Goal: Find specific page/section: Find specific page/section

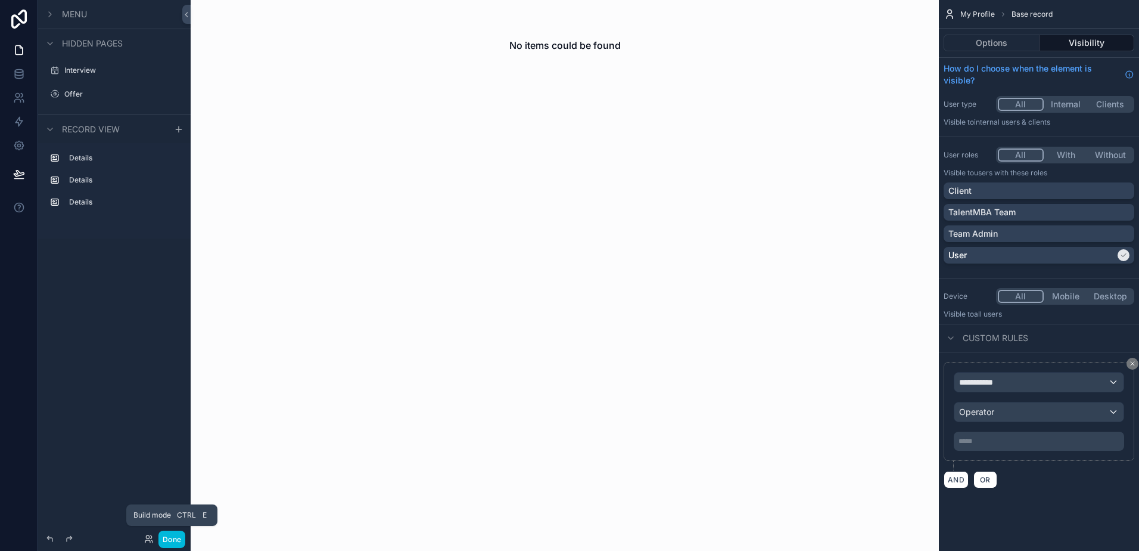
click at [172, 540] on button "Done" at bounding box center [171, 538] width 27 height 17
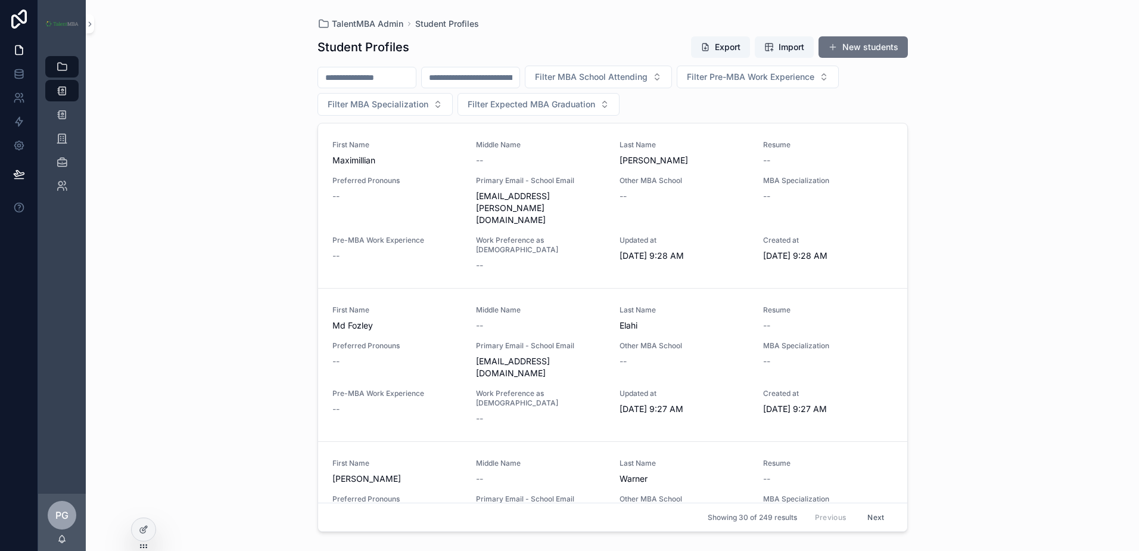
click at [388, 76] on input "scrollable content" at bounding box center [367, 77] width 98 height 17
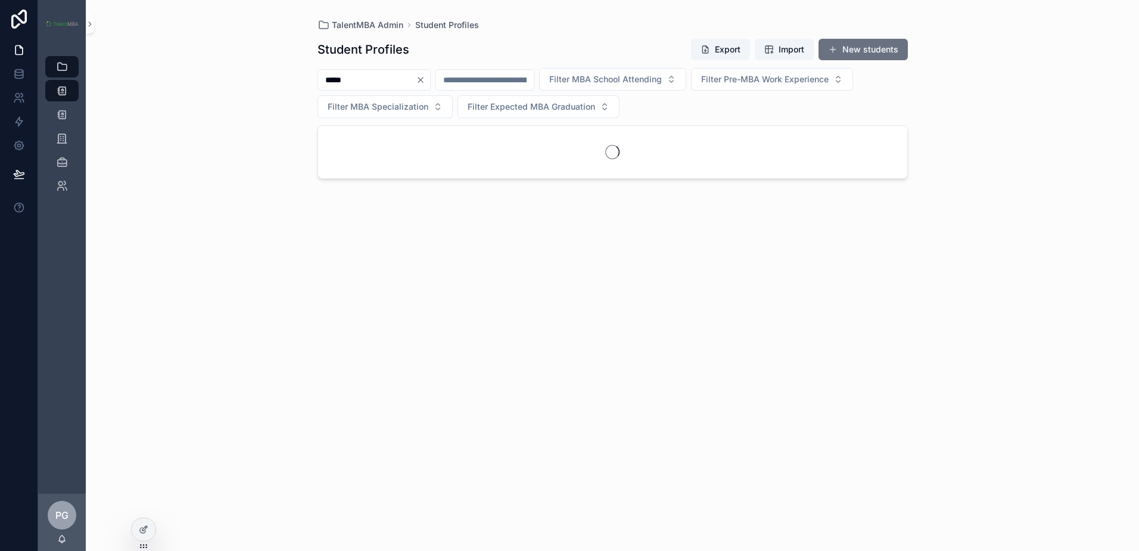
type input "*****"
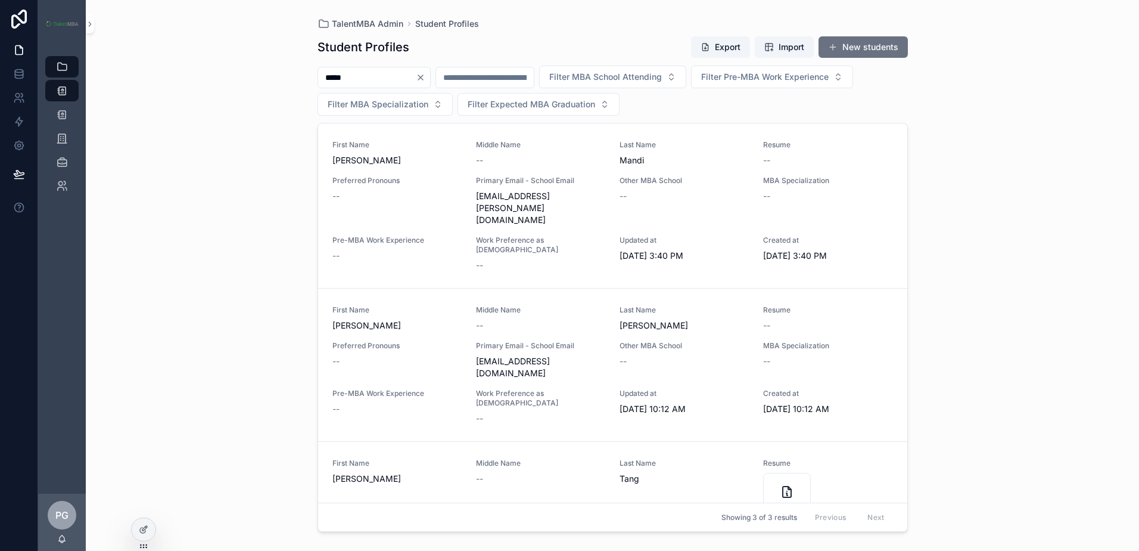
click at [425, 74] on icon "Clear" at bounding box center [421, 78] width 10 height 10
